Goal: Task Accomplishment & Management: Manage account settings

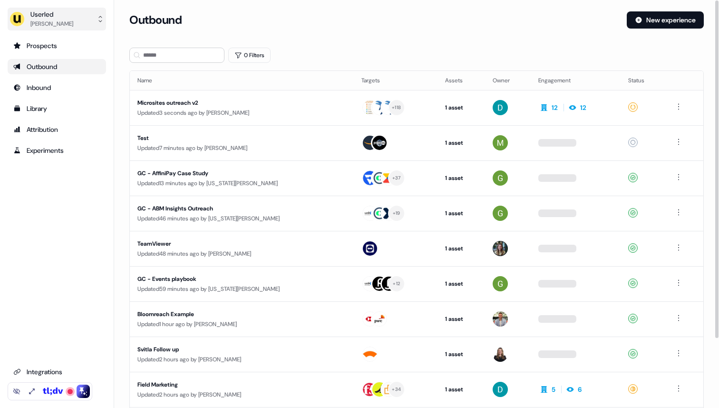
click at [78, 15] on button "Userled [PERSON_NAME]" at bounding box center [57, 19] width 98 height 23
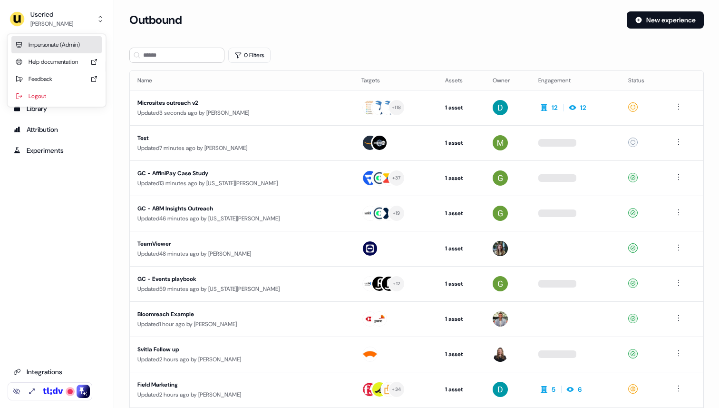
click at [73, 39] on div "Impersonate (Admin)" at bounding box center [56, 44] width 90 height 17
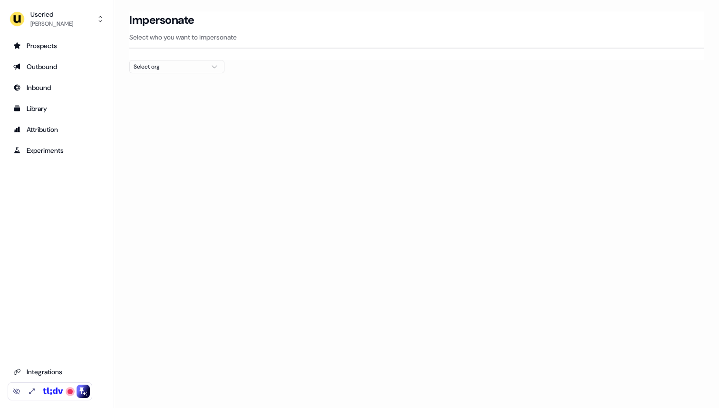
click at [167, 66] on div "Select org" at bounding box center [169, 67] width 71 height 10
type input "*****"
click at [179, 103] on div "Intentsify" at bounding box center [177, 100] width 94 height 15
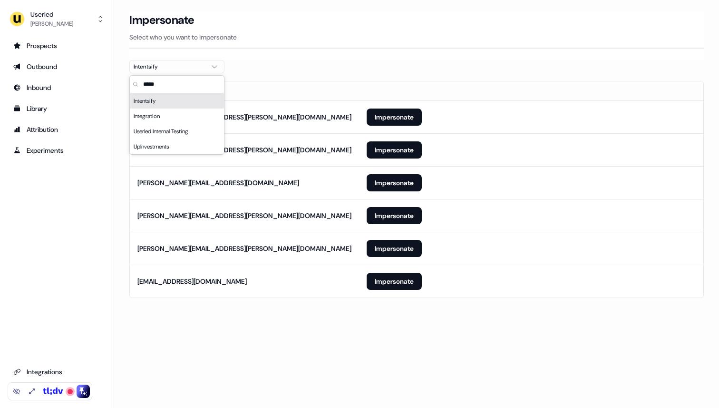
click at [390, 70] on section "Loading... Impersonate Select who you want to impersonate Intentsify Email sama…" at bounding box center [416, 167] width 605 height 313
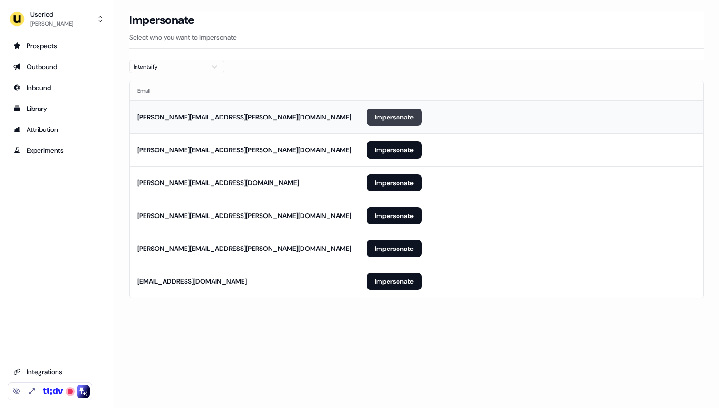
click at [393, 117] on button "Impersonate" at bounding box center [394, 116] width 55 height 17
